Goal: Find specific page/section: Find specific page/section

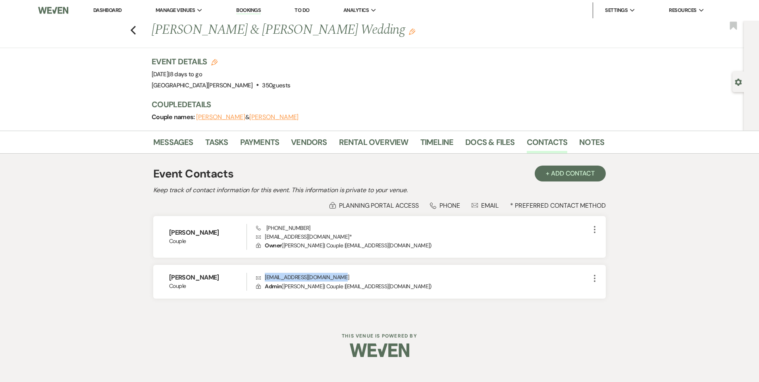
click at [113, 8] on link "Dashboard" at bounding box center [107, 10] width 29 height 7
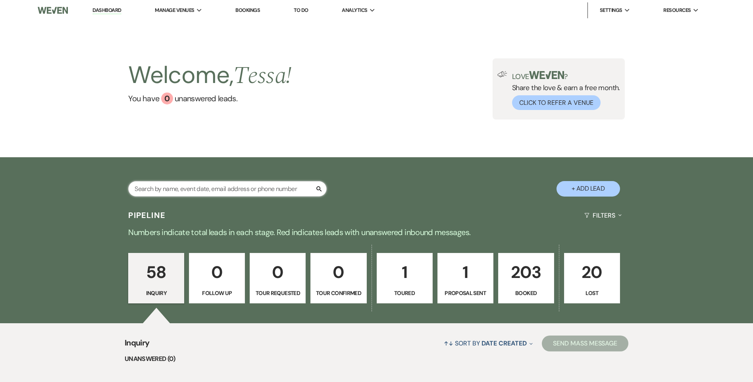
click at [190, 187] on input "text" at bounding box center [227, 188] width 198 height 15
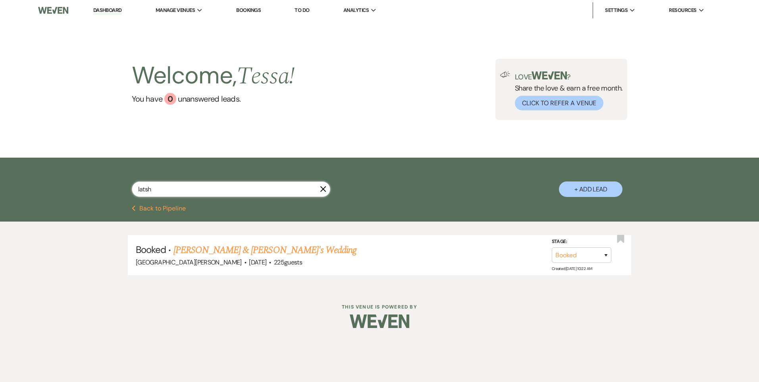
type input "latsh"
